Goal: Task Accomplishment & Management: Use online tool/utility

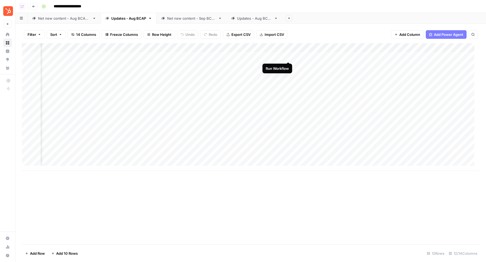
scroll to position [0, 117]
click at [289, 57] on div "Add Column" at bounding box center [251, 107] width 458 height 128
click at [288, 65] on div "Add Column" at bounding box center [251, 107] width 458 height 128
click at [288, 75] on div "Add Column" at bounding box center [251, 107] width 458 height 128
click at [78, 17] on div "Net new content - Aug BCAP 2" at bounding box center [64, 18] width 52 height 5
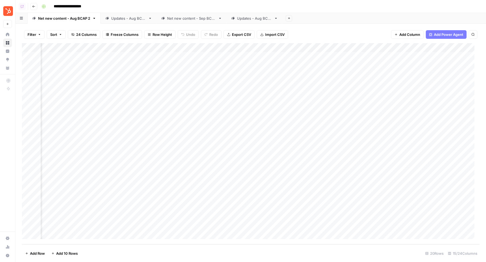
scroll to position [0, 383]
click at [307, 56] on div "Add Column" at bounding box center [251, 143] width 458 height 201
click at [307, 66] on div "Add Column" at bounding box center [251, 143] width 458 height 201
click at [307, 74] on div "Add Column" at bounding box center [251, 143] width 458 height 201
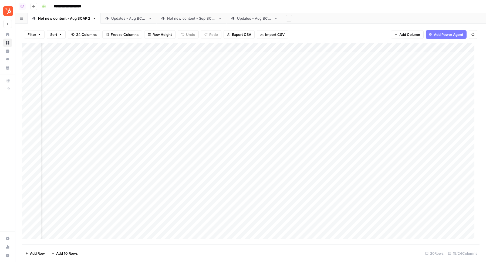
click at [116, 14] on link "Updates - Aug BCAP" at bounding box center [129, 18] width 56 height 11
click at [301, 56] on div "Add Column" at bounding box center [251, 107] width 458 height 128
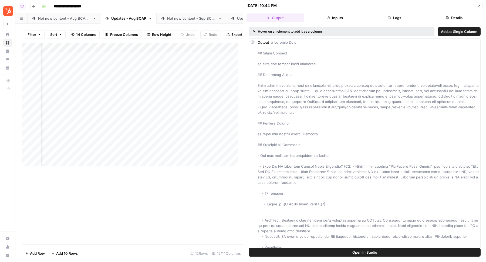
click at [442, 18] on button "Details" at bounding box center [453, 17] width 57 height 9
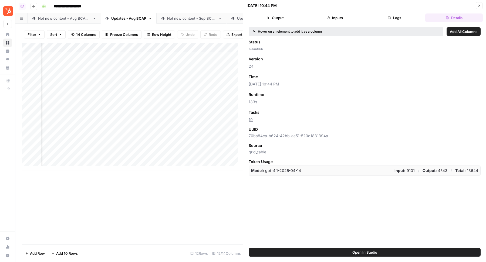
click at [479, 5] on icon "button" at bounding box center [479, 5] width 3 height 3
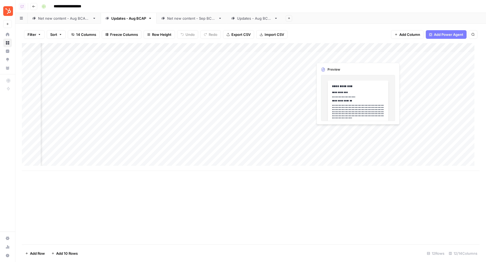
click at [358, 56] on div "Add Column" at bounding box center [251, 107] width 458 height 128
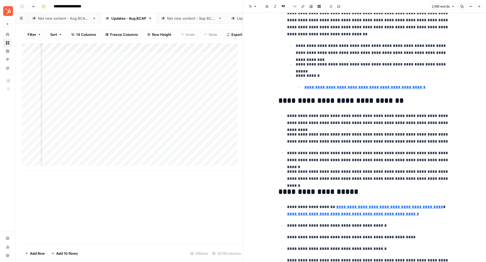
scroll to position [1005, 0]
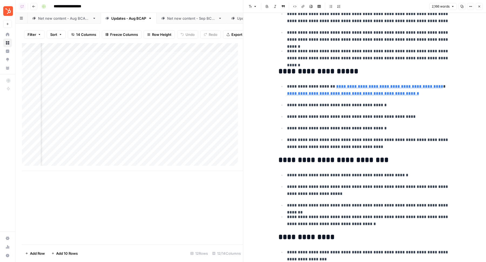
click at [480, 7] on icon "button" at bounding box center [479, 6] width 3 height 3
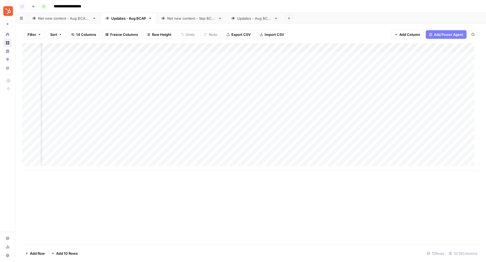
scroll to position [0, 122]
